Goal: Check status: Check status

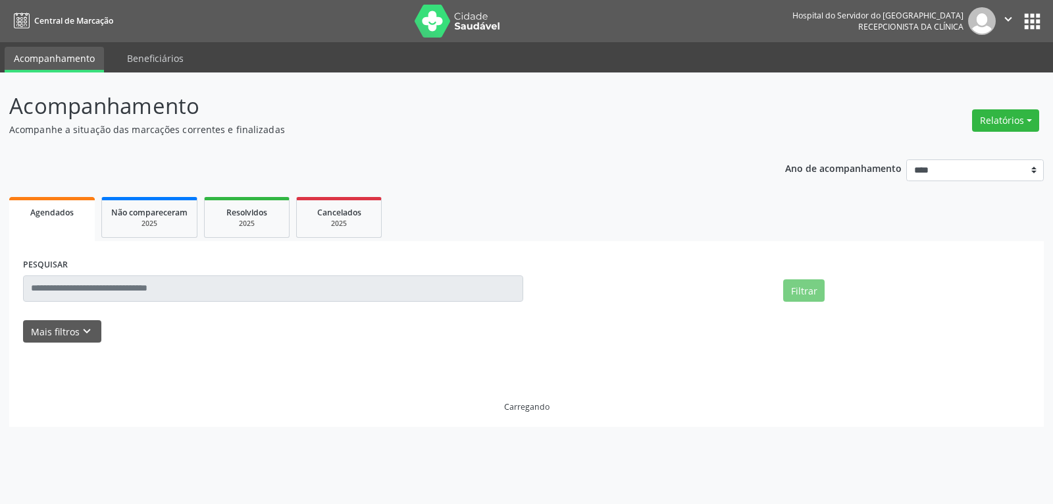
select select "*"
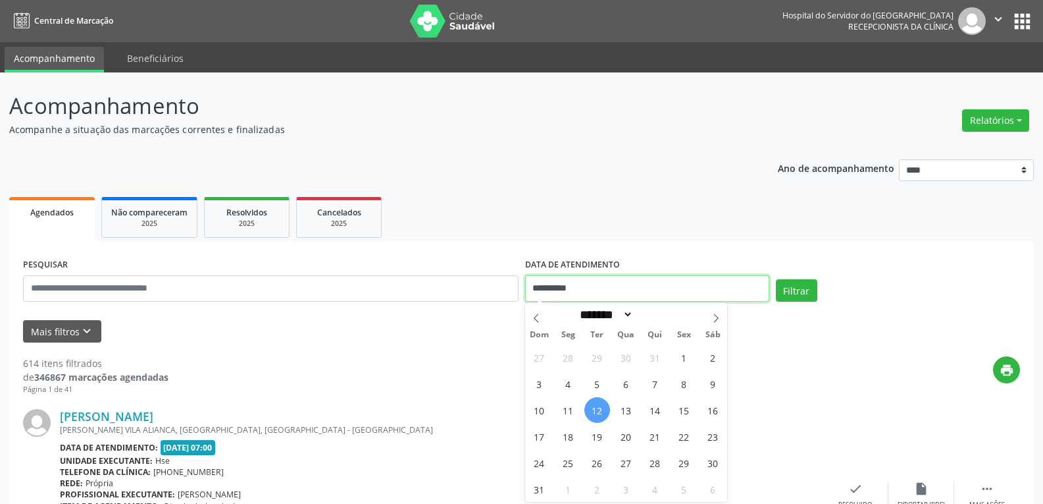
drag, startPoint x: 557, startPoint y: 288, endPoint x: 476, endPoint y: 288, distance: 81.6
click at [476, 288] on div "**********" at bounding box center [522, 283] width 1004 height 56
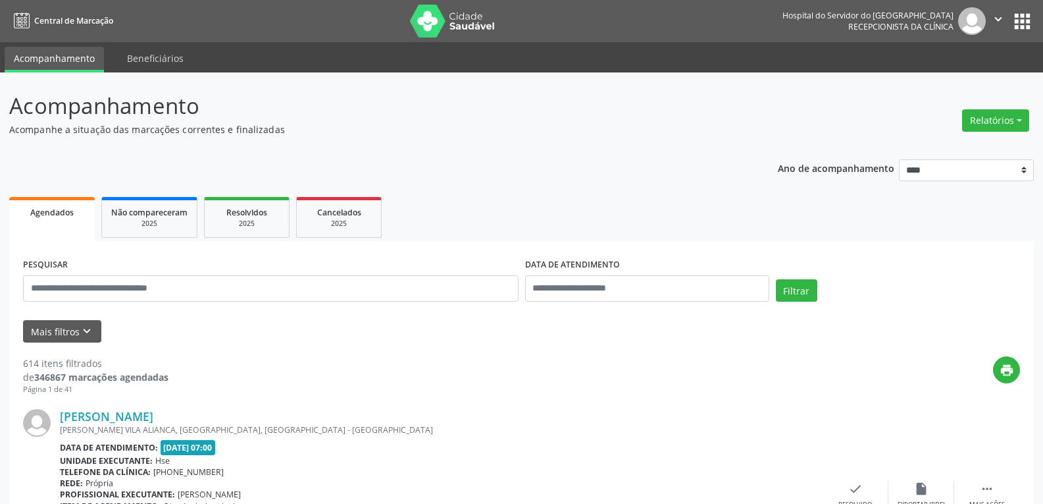
click at [453, 24] on img at bounding box center [453, 21] width 86 height 33
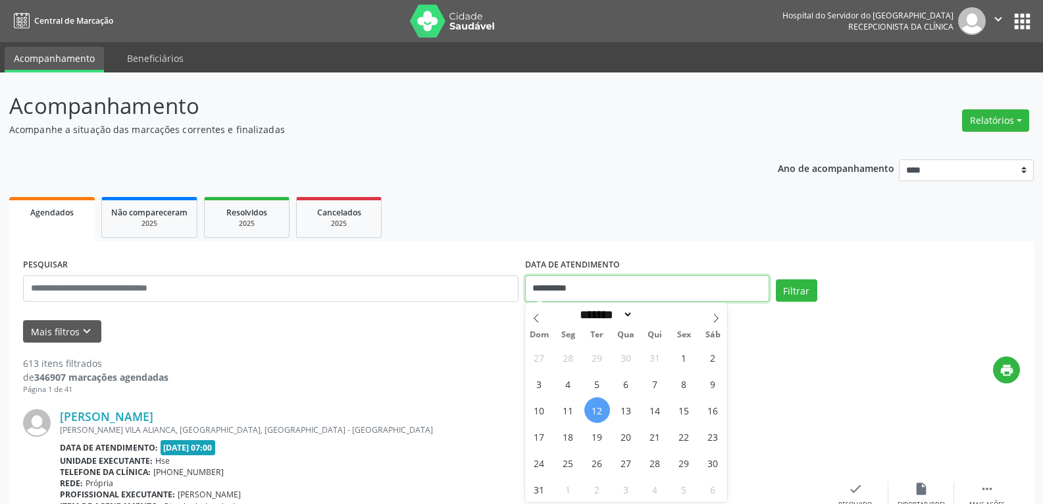
drag, startPoint x: 612, startPoint y: 287, endPoint x: 486, endPoint y: 287, distance: 125.7
click at [486, 287] on div "**********" at bounding box center [522, 283] width 1004 height 56
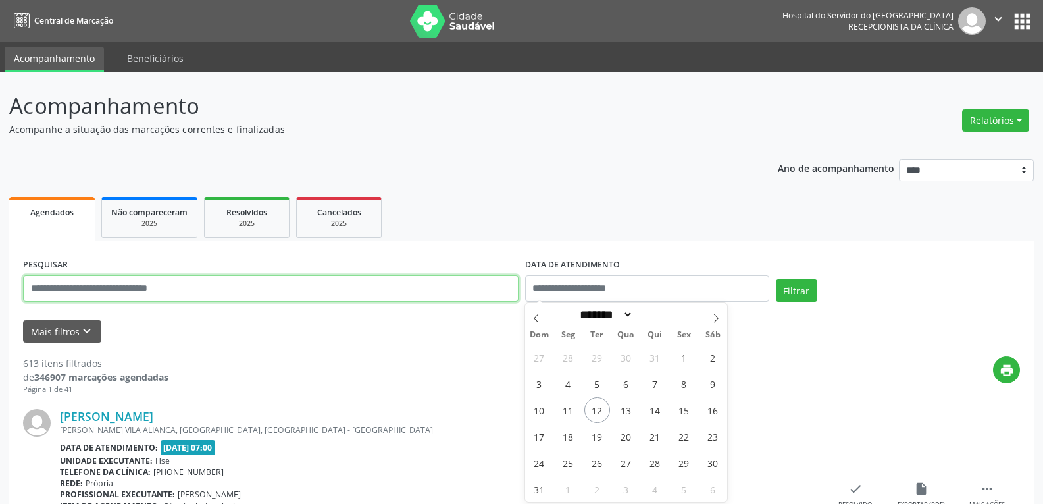
click at [446, 294] on input "text" at bounding box center [271, 288] width 496 height 26
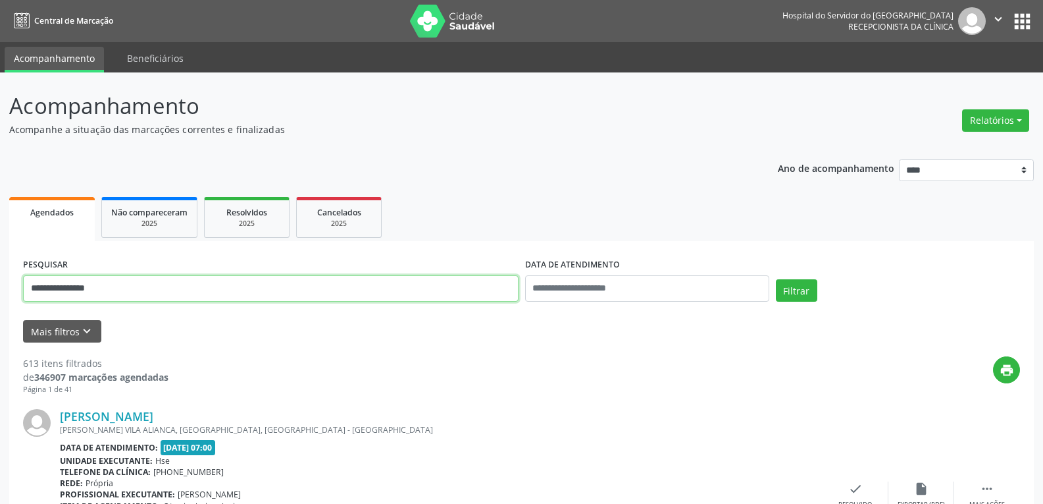
type input "**********"
click at [776, 279] on button "Filtrar" at bounding box center [796, 290] width 41 height 22
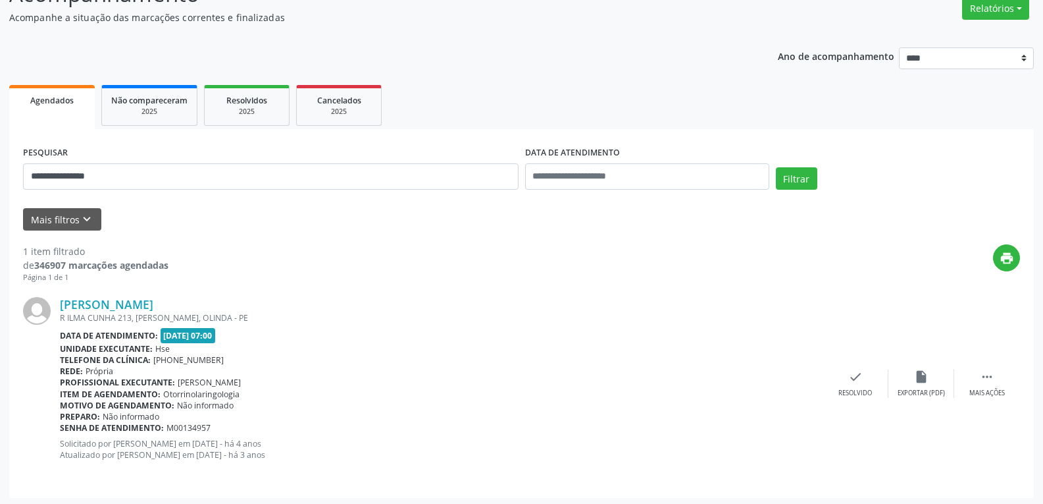
scroll to position [115, 0]
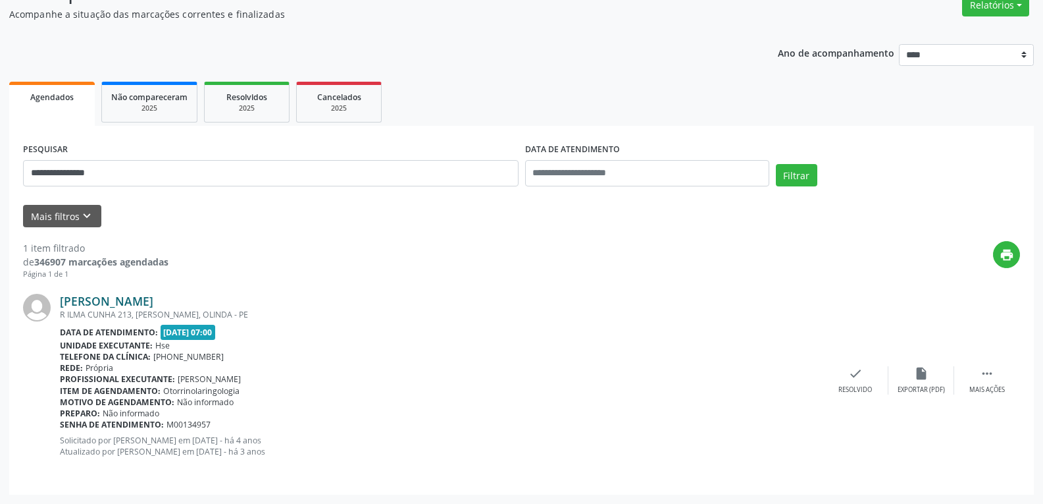
click at [103, 302] on link "Nilze dos Santos Oliveira" at bounding box center [106, 301] width 93 height 14
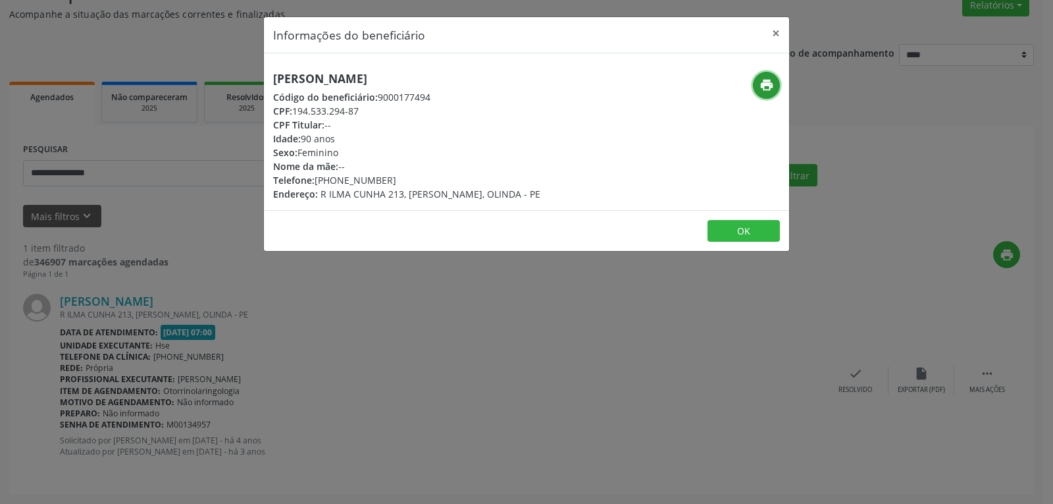
click at [769, 81] on icon "print" at bounding box center [767, 85] width 14 height 14
drag, startPoint x: 293, startPoint y: 113, endPoint x: 401, endPoint y: 111, distance: 107.9
click at [401, 111] on div "CPF: 194.533.294-87" at bounding box center [406, 111] width 267 height 14
copy div "194.533.294-87"
drag, startPoint x: 335, startPoint y: 180, endPoint x: 396, endPoint y: 182, distance: 61.2
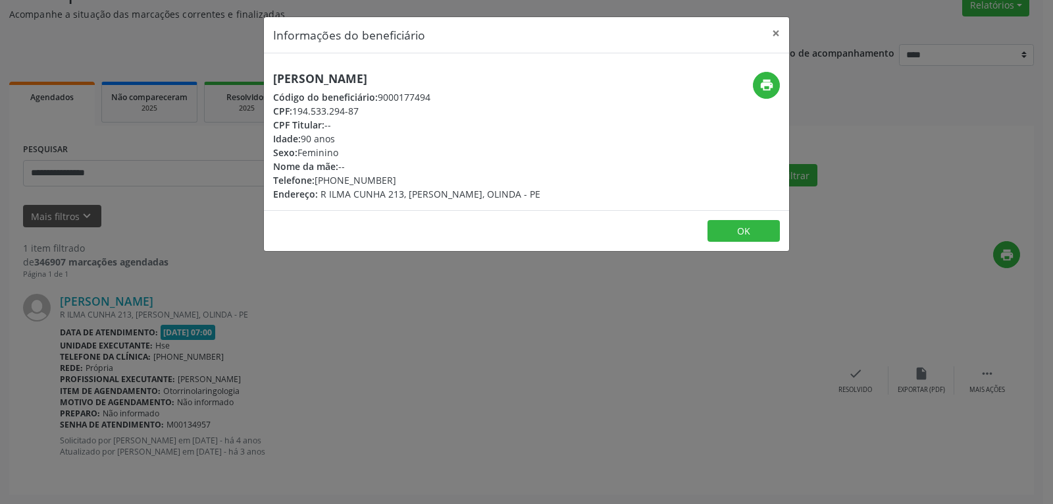
click at [396, 182] on div "Telefone: (81) 98790-3070" at bounding box center [406, 180] width 267 height 14
copy div "98790-3070"
click at [774, 33] on button "×" at bounding box center [776, 33] width 26 height 32
